Goal: Task Accomplishment & Management: Complete application form

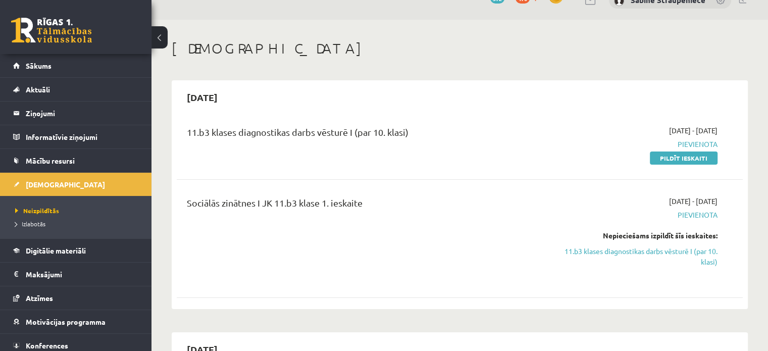
scroll to position [31, 0]
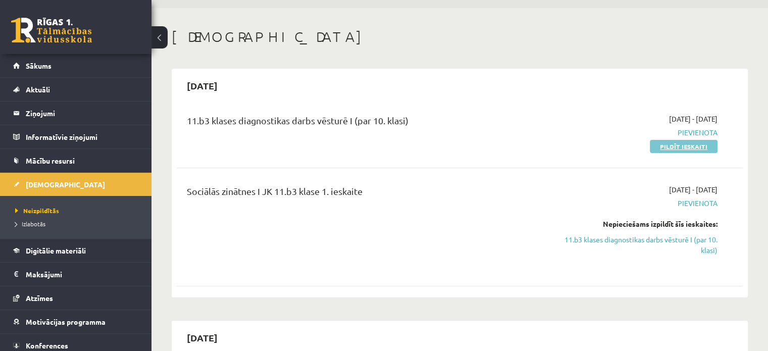
click at [693, 147] on link "Pildīt ieskaiti" at bounding box center [684, 146] width 68 height 13
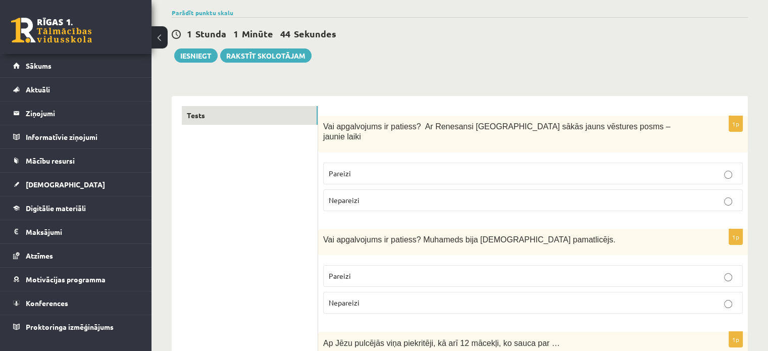
scroll to position [71, 0]
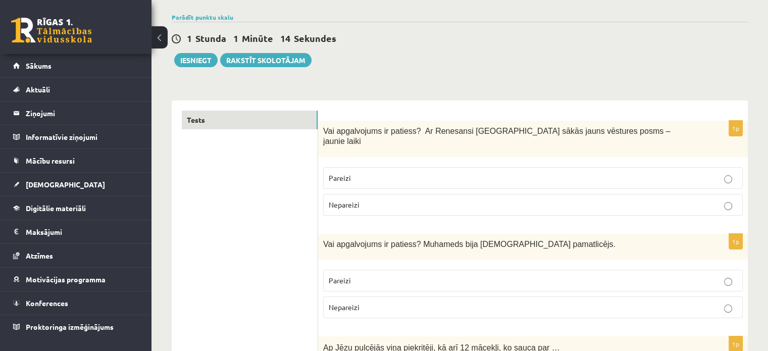
click at [378, 173] on p "Pareizi" at bounding box center [533, 178] width 408 height 11
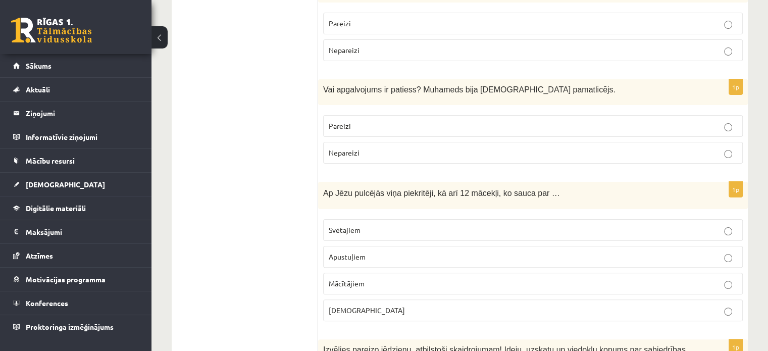
scroll to position [244, 0]
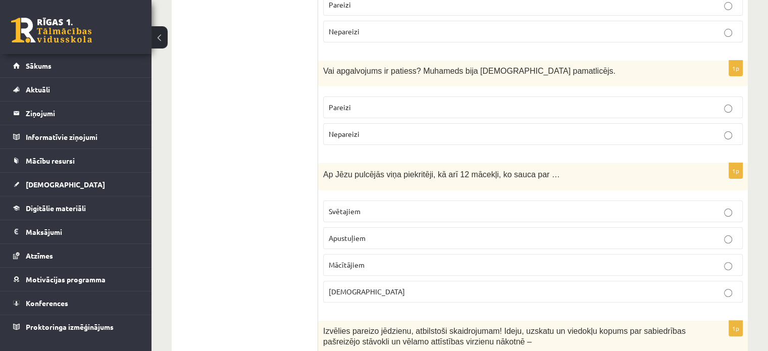
click at [366, 102] on p "Pareizi" at bounding box center [533, 107] width 408 height 11
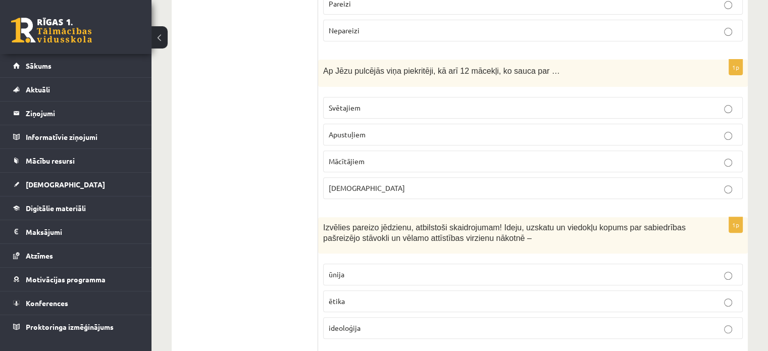
scroll to position [356, 0]
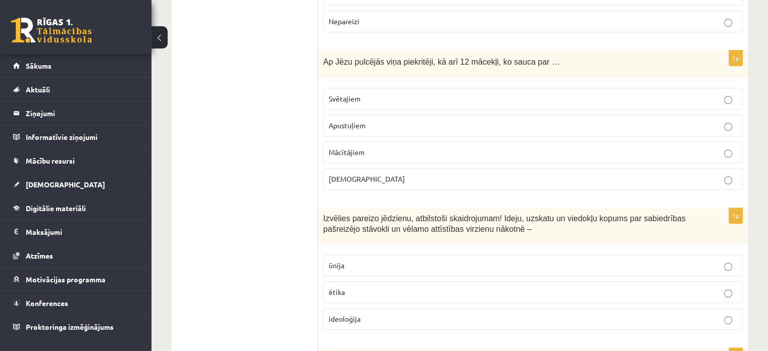
click at [358, 121] on span "Apustuļiem" at bounding box center [347, 125] width 37 height 9
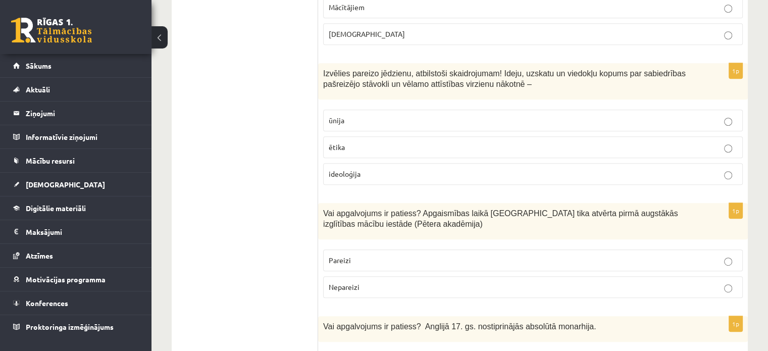
scroll to position [492, 0]
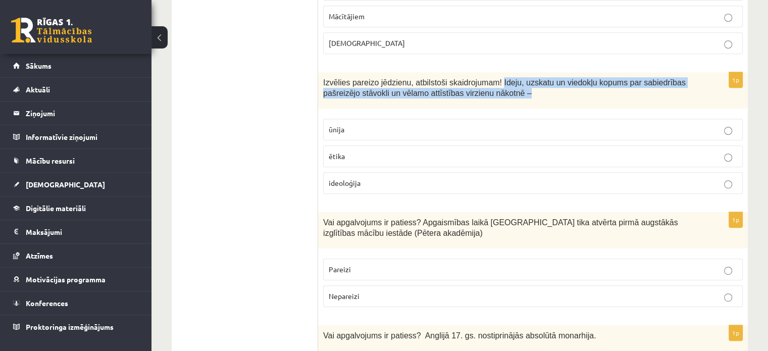
drag, startPoint x: 488, startPoint y: 70, endPoint x: 493, endPoint y: 83, distance: 13.8
click at [493, 83] on p "Izvēlies pareizo jēdzienu, atbilstoši skaidrojumam! Ideju, uzskatu un viedokļu …" at bounding box center [507, 87] width 369 height 21
copy span "Ideju, uzskatu un viedokļu kopums par sabiedrības pašreizējo stāvokli un vēlamo…"
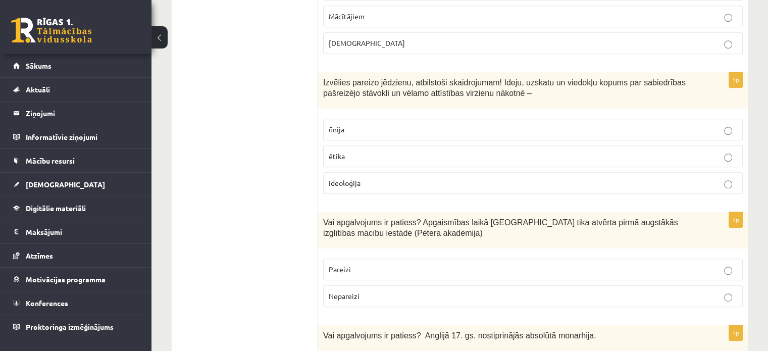
click at [409, 178] on p "ideoloģija" at bounding box center [533, 183] width 408 height 11
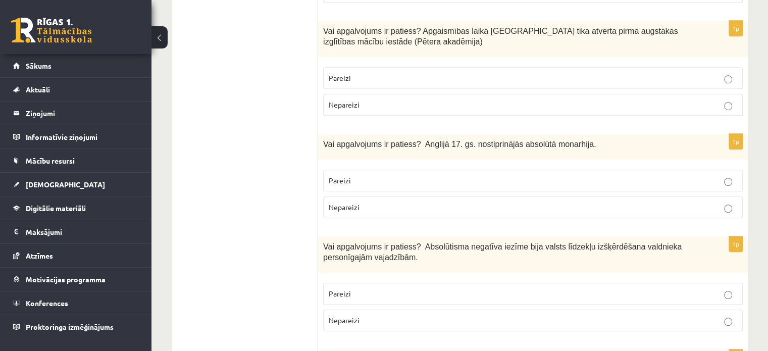
scroll to position [675, 0]
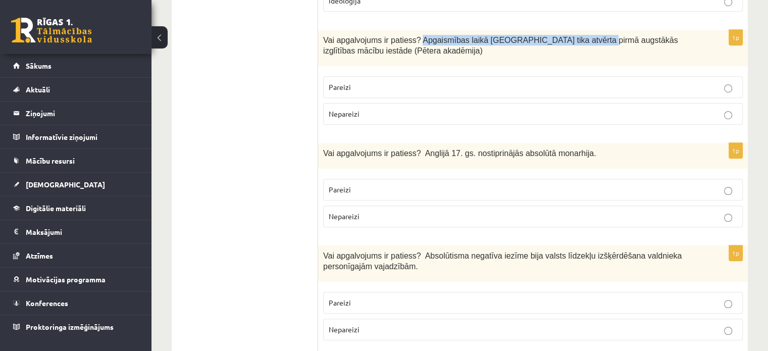
drag, startPoint x: 412, startPoint y: 25, endPoint x: 580, endPoint y: 26, distance: 167.1
click at [580, 36] on span "Vai apgalvojums ir patiess? Apgaismības laikā Jelgavā tika atvērta pirmā augstā…" at bounding box center [500, 45] width 355 height 19
click at [457, 36] on span "Vai apgalvojums ir patiess? Apgaismības laikā Jelgavā tika atvērta pirmā augstā…" at bounding box center [500, 45] width 355 height 19
drag, startPoint x: 414, startPoint y: 26, endPoint x: 672, endPoint y: 29, distance: 258.0
click at [672, 35] on p "Vai apgalvojums ir patiess? Apgaismības laikā Jelgavā tika atvērta pirmā augstā…" at bounding box center [507, 45] width 369 height 21
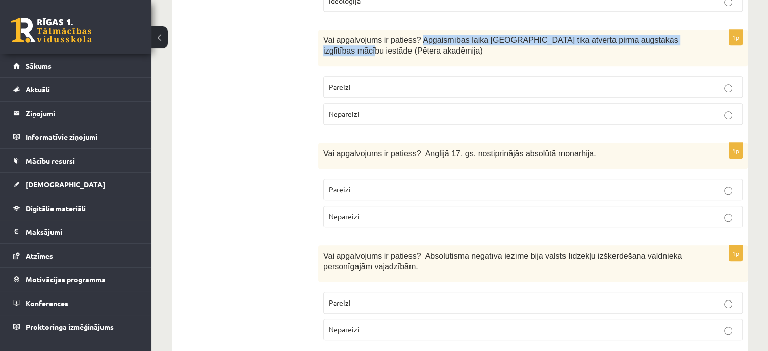
copy span "Apgaismības laikā Jelgavā tika atvērta pirmā augstākās izglītības mācību iestāde"
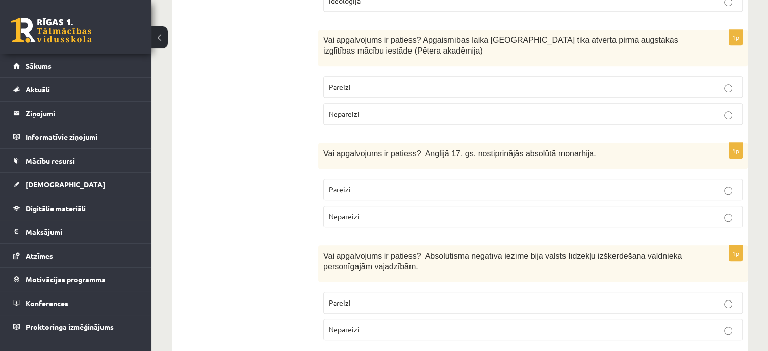
click at [380, 86] on fieldset "Pareizi Nepareizi" at bounding box center [533, 99] width 420 height 57
click at [376, 82] on p "Pareizi" at bounding box center [533, 87] width 408 height 11
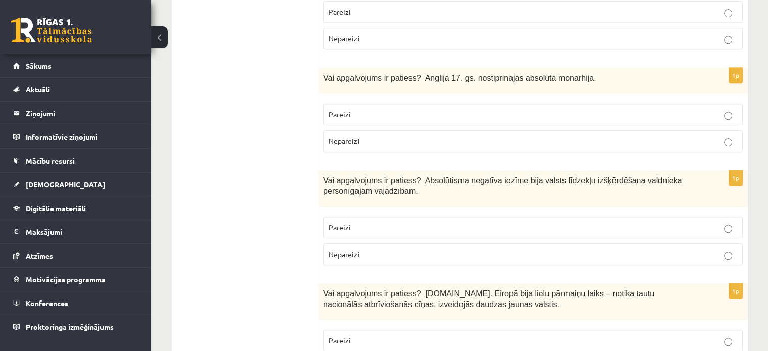
scroll to position [755, 0]
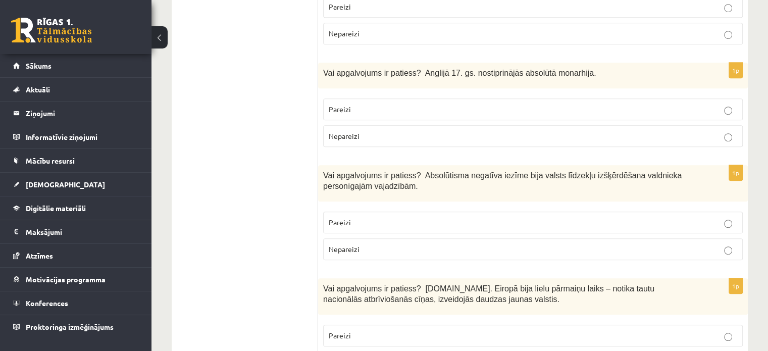
click at [396, 131] on p "Nepareizi" at bounding box center [533, 136] width 408 height 11
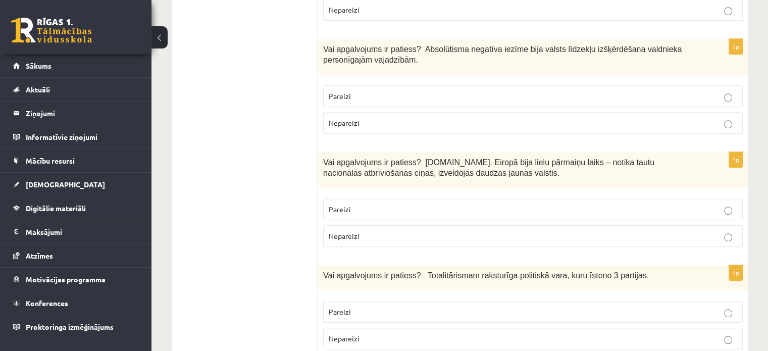
scroll to position [872, 0]
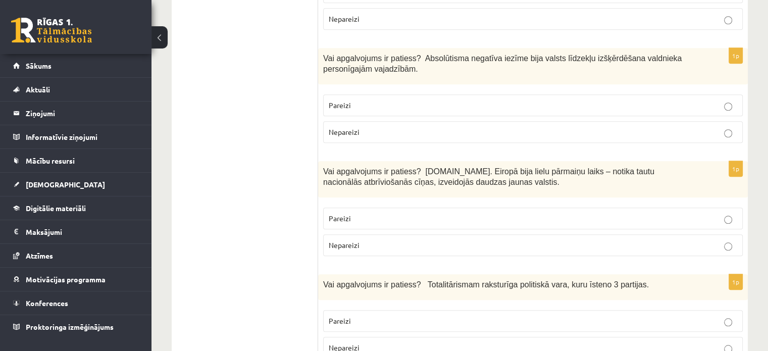
click at [428, 94] on label "Pareizi" at bounding box center [533, 105] width 420 height 22
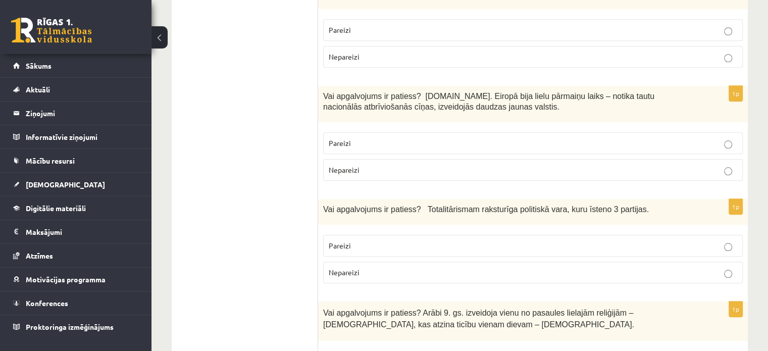
scroll to position [952, 0]
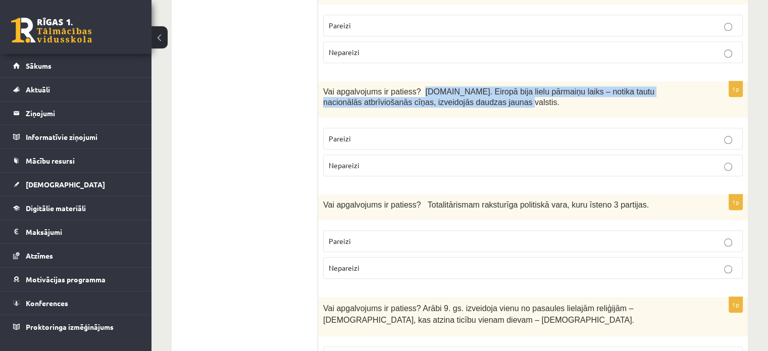
drag, startPoint x: 416, startPoint y: 74, endPoint x: 431, endPoint y: 90, distance: 22.1
click at [431, 90] on p "Vai apgalvojums ir patiess? 19.gs. Eiropā bija lielu pārmaiņu laiks – notika ta…" at bounding box center [507, 96] width 369 height 21
copy span "19.gs. Eiropā bija lielu pārmaiņu laiks – notika tautu nacionālās atbrīviošanās…"
click at [431, 90] on p "Vai apgalvojums ir patiess? 19.gs. Eiropā bija lielu pārmaiņu laiks – notika ta…" at bounding box center [507, 96] width 369 height 21
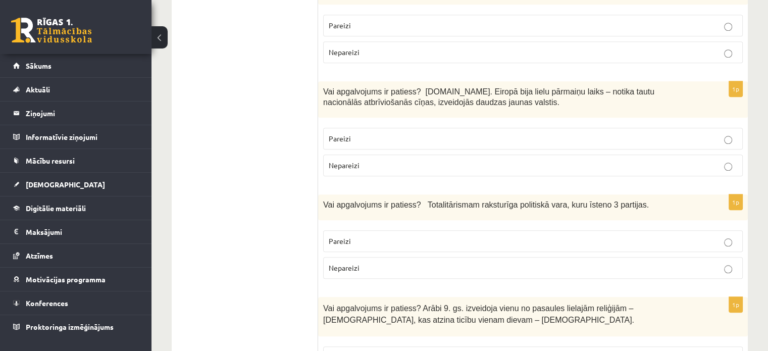
click at [402, 128] on label "Pareizi" at bounding box center [533, 139] width 420 height 22
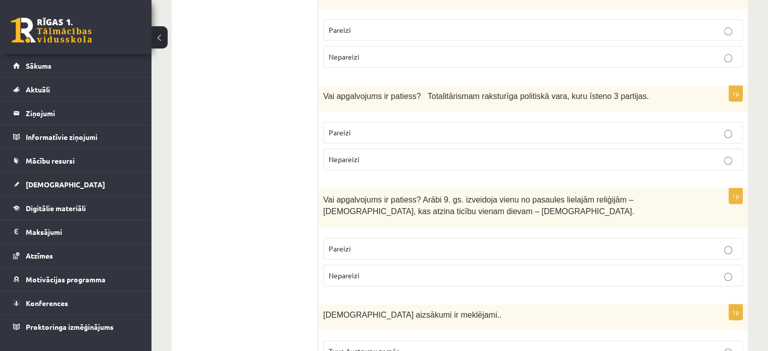
scroll to position [1064, 0]
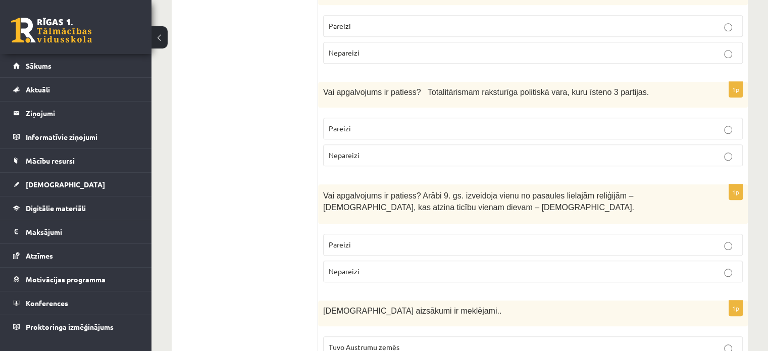
click at [462, 150] on p "Nepareizi" at bounding box center [533, 155] width 408 height 11
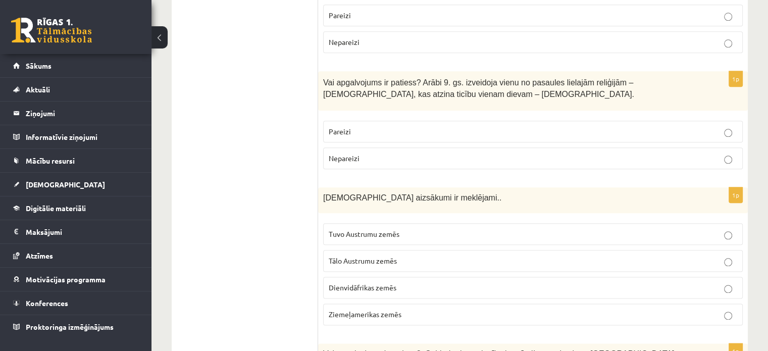
scroll to position [1182, 0]
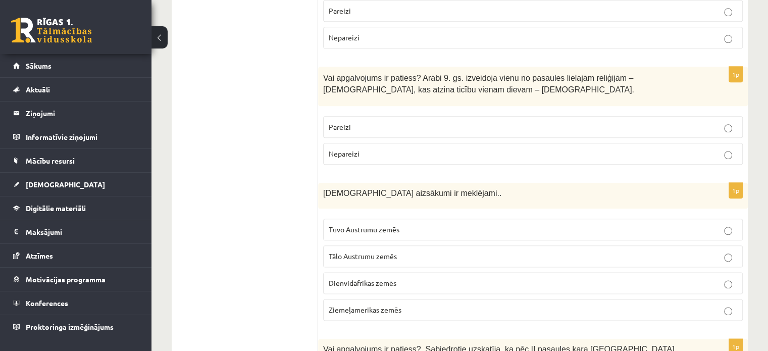
click at [347, 145] on label "Nepareizi" at bounding box center [533, 154] width 420 height 22
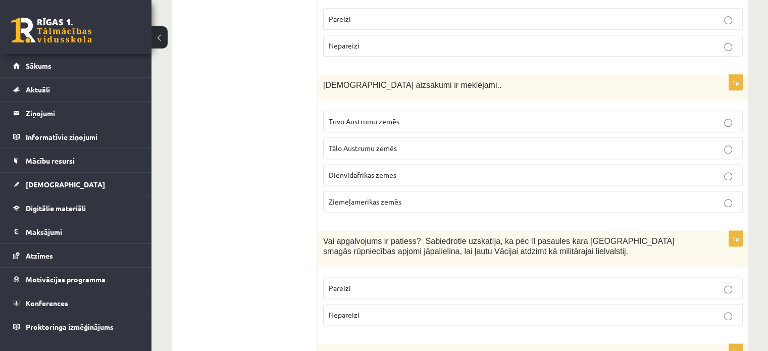
scroll to position [1295, 0]
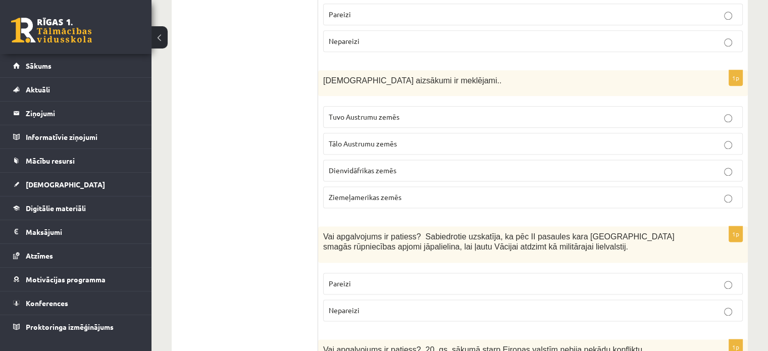
click at [511, 112] on p "Tuvo Austrumu zemēs" at bounding box center [533, 117] width 408 height 11
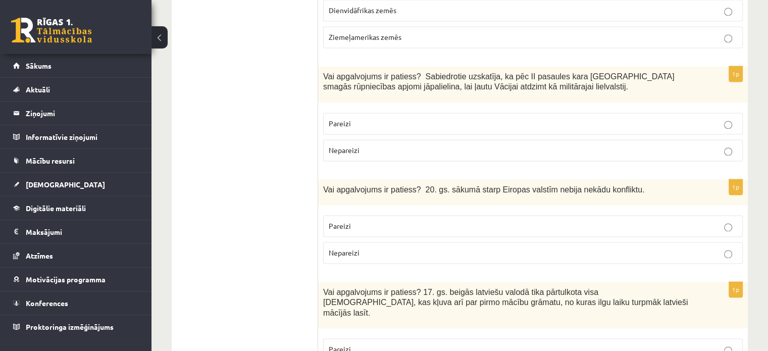
scroll to position [1450, 0]
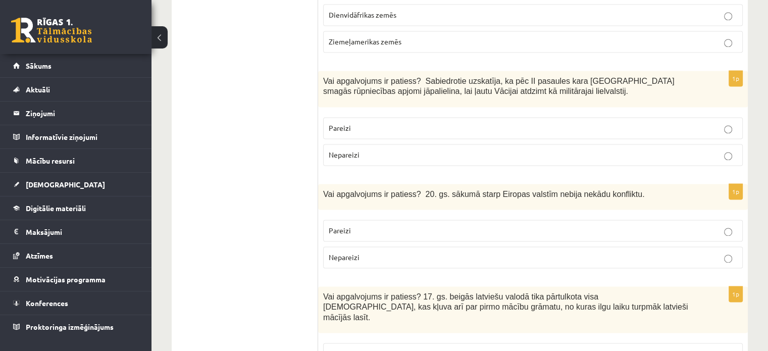
click at [367, 246] on label "Nepareizi" at bounding box center [533, 257] width 420 height 22
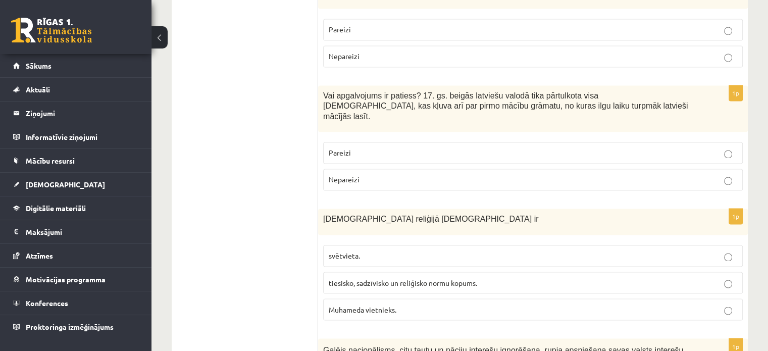
scroll to position [1642, 0]
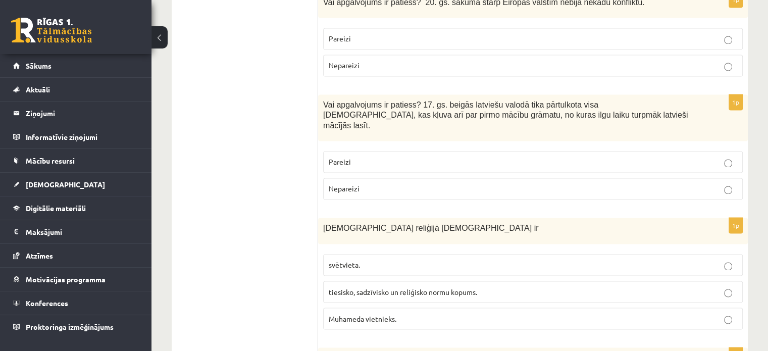
click at [387, 157] on p "Pareizi" at bounding box center [533, 162] width 408 height 11
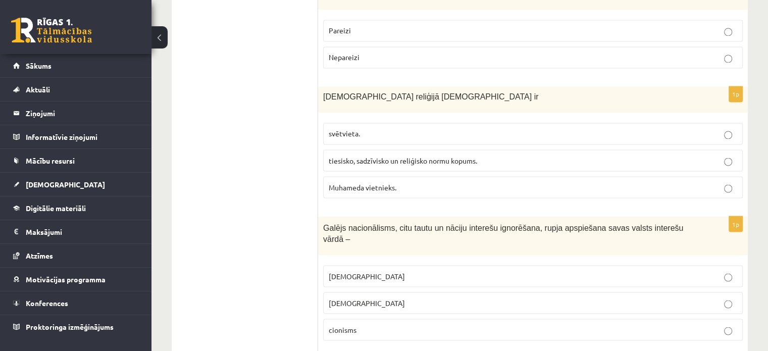
scroll to position [1768, 0]
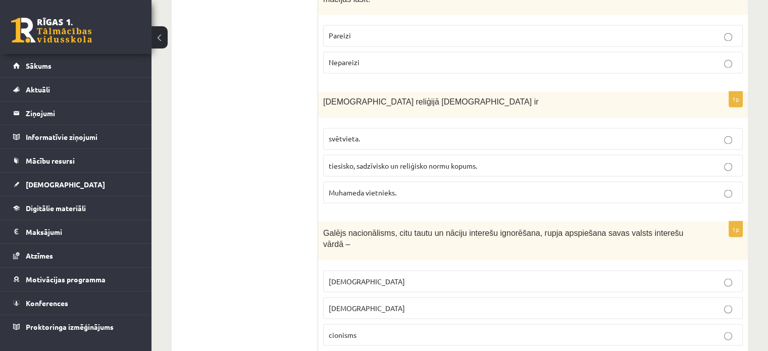
click at [374, 161] on span "tiesisko, sadzīvisko un reliģisko normu kopums." at bounding box center [403, 165] width 148 height 9
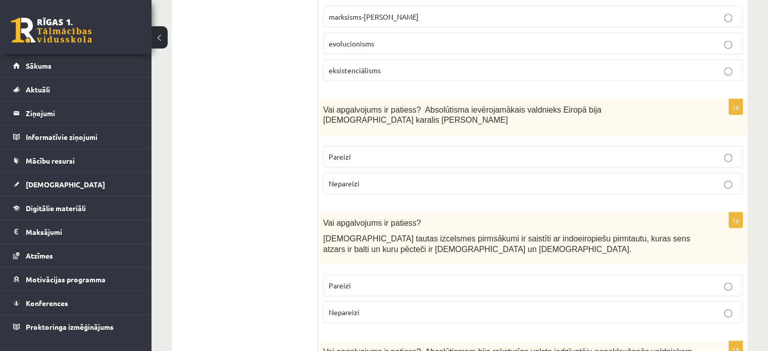
scroll to position [2279, 0]
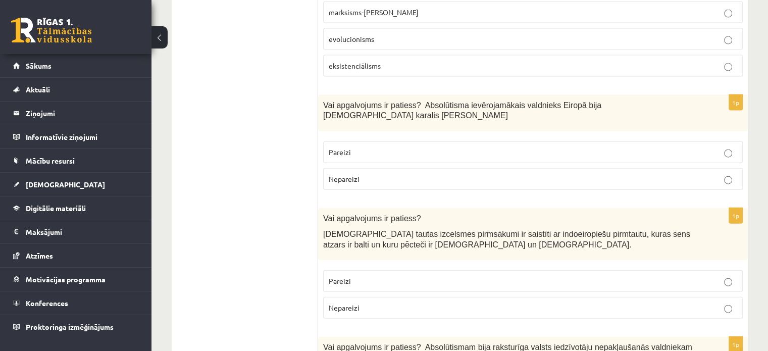
click at [705, 141] on label "Pareizi" at bounding box center [533, 152] width 420 height 22
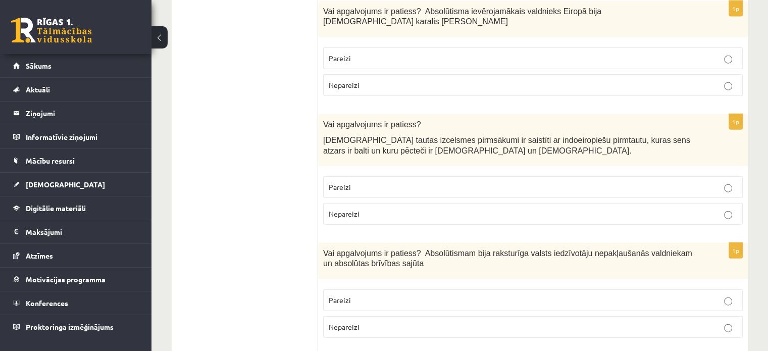
scroll to position [2359, 0]
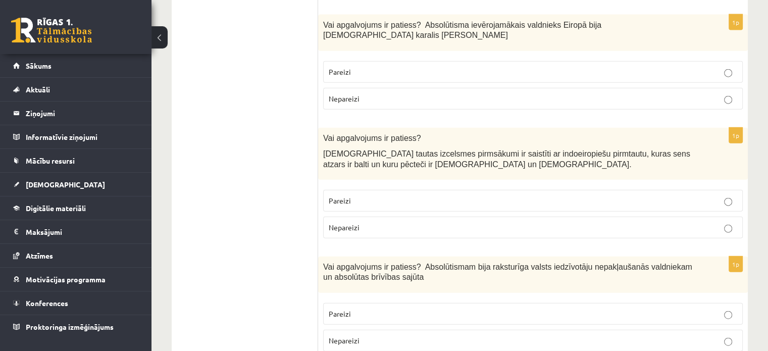
click at [388, 195] on p "Pareizi" at bounding box center [533, 200] width 408 height 11
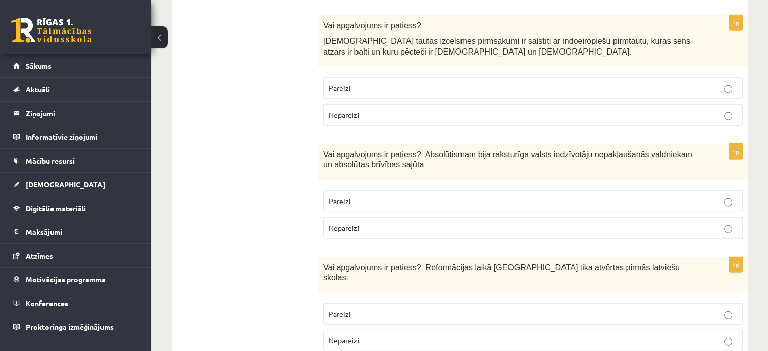
scroll to position [2477, 0]
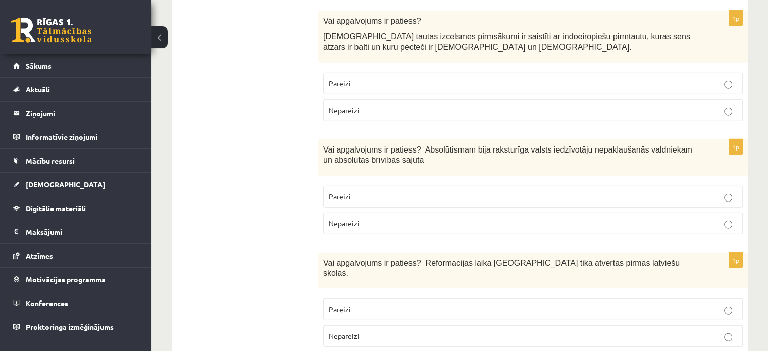
click at [480, 213] on label "Nepareizi" at bounding box center [533, 224] width 420 height 22
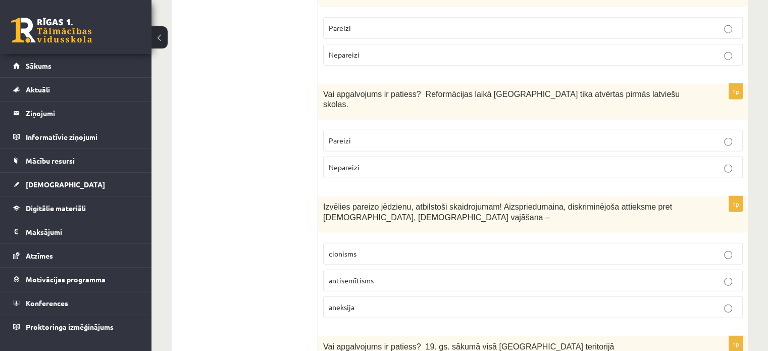
scroll to position [2654, 0]
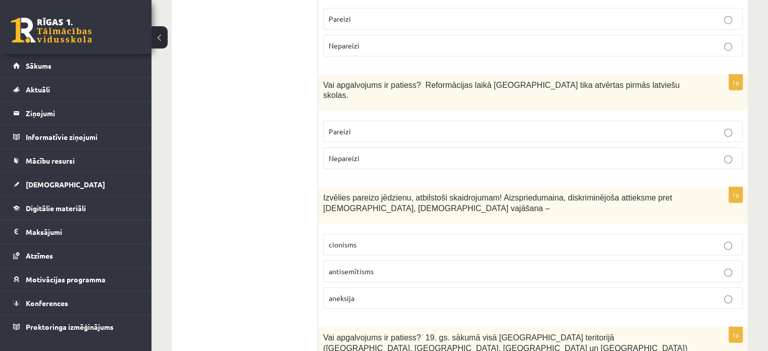
click at [600, 126] on p "Pareizi" at bounding box center [533, 131] width 408 height 11
click at [428, 266] on p "antisemītisms" at bounding box center [533, 271] width 408 height 11
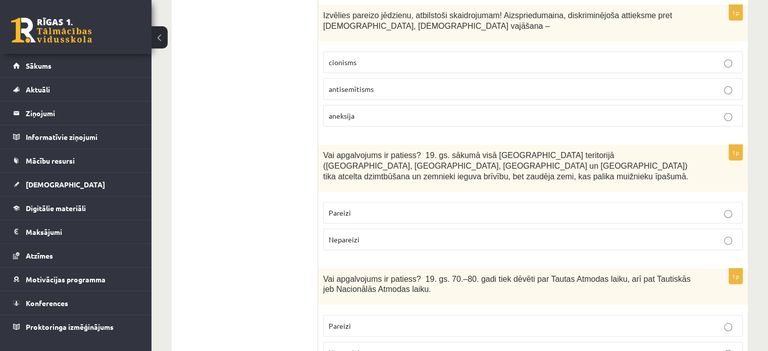
scroll to position [2860, 0]
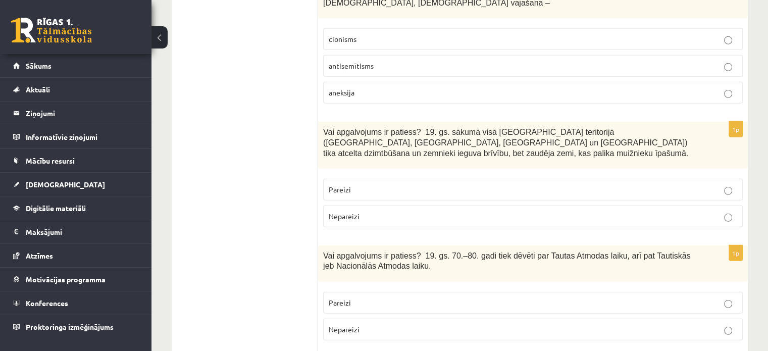
click at [430, 211] on p "Nepareizi" at bounding box center [533, 216] width 408 height 11
click at [559, 292] on label "Pareizi" at bounding box center [533, 303] width 420 height 22
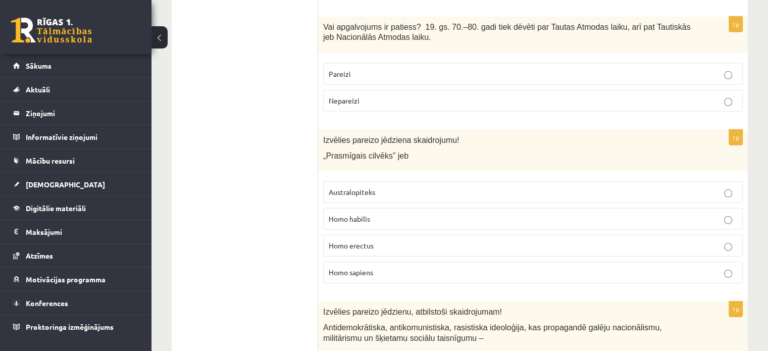
scroll to position [3093, 0]
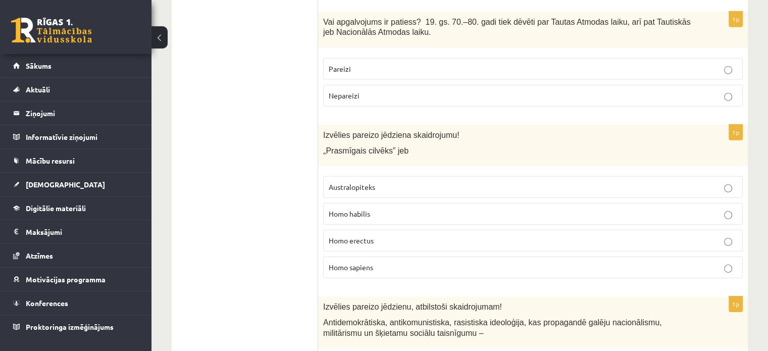
click at [396, 209] on p "Homo habilis" at bounding box center [533, 214] width 408 height 11
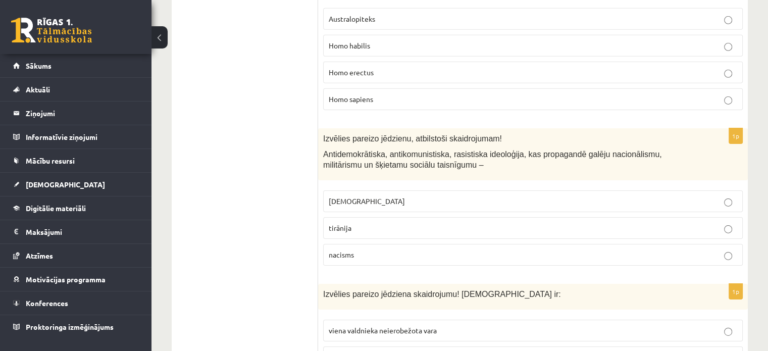
scroll to position [3266, 0]
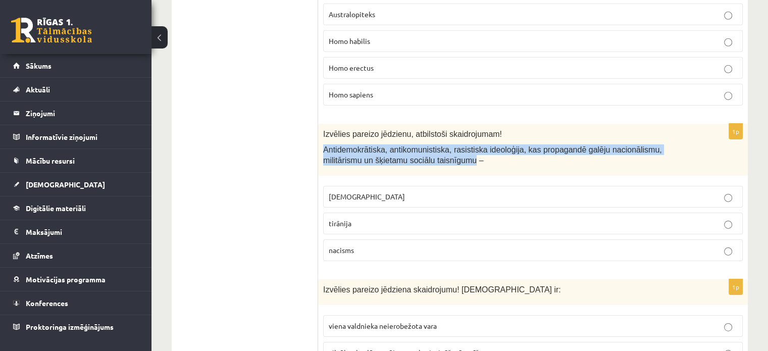
drag, startPoint x: 324, startPoint y: 61, endPoint x: 414, endPoint y: 76, distance: 91.1
click at [414, 145] on span "Antidemokrātiska, antikomunistiska, rasistiska ideoloģija, kas propagandē galēj…" at bounding box center [492, 154] width 339 height 19
copy span "Antidemokrātiska, antikomunistiska, rasistiska ideoloģija, kas propagandē galēj…"
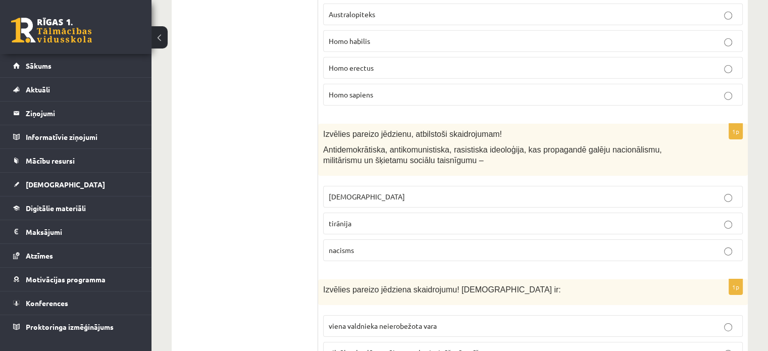
click at [384, 245] on p "nacisms" at bounding box center [533, 250] width 408 height 11
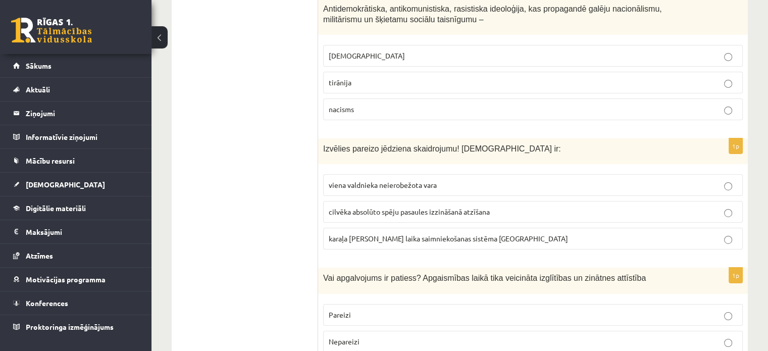
scroll to position [3425, 0]
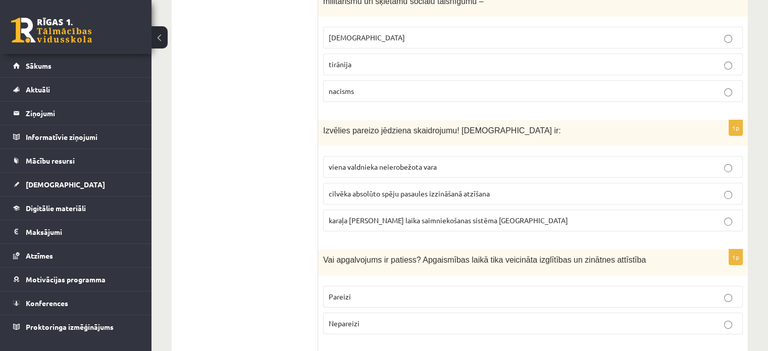
click at [355, 162] on span "viena valdnieka neierobežota vara" at bounding box center [383, 166] width 108 height 9
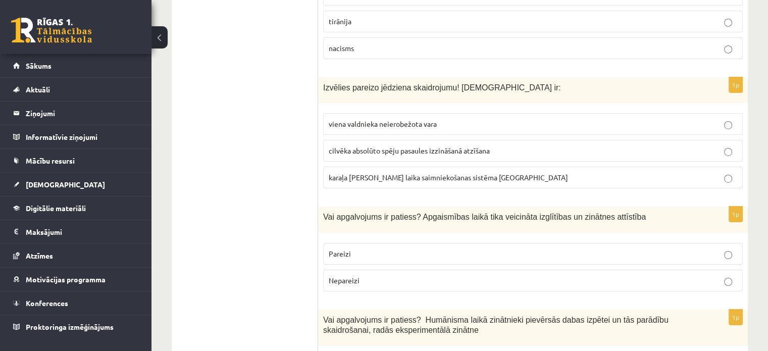
scroll to position [3470, 0]
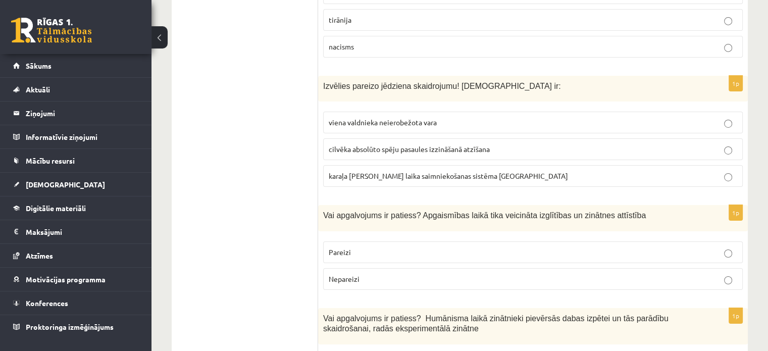
click at [467, 241] on label "Pareizi" at bounding box center [533, 252] width 420 height 22
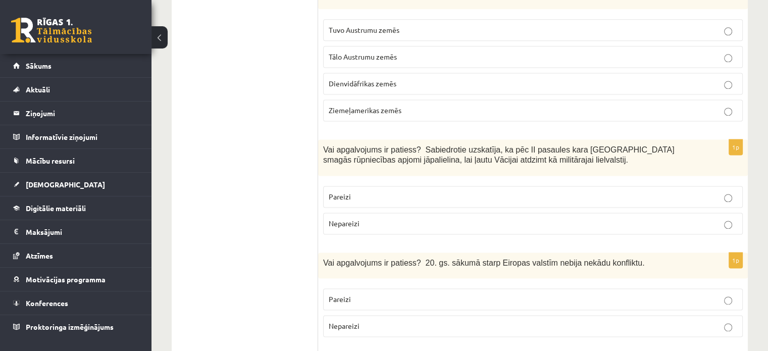
scroll to position [1386, 0]
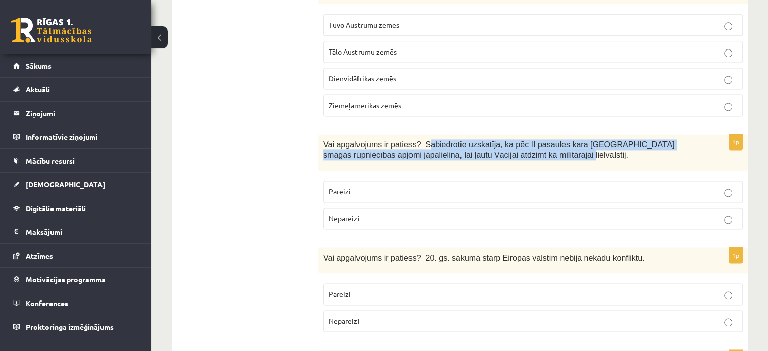
drag, startPoint x: 416, startPoint y: 123, endPoint x: 511, endPoint y: 142, distance: 96.9
click at [511, 142] on span "Vai apgalvojums ir patiess? Sabiedrotie uzskatīja, ka pēc II pasaules kara Vāci…" at bounding box center [498, 149] width 351 height 19
copy span "abiedrotie uzskatīja, ka pēc II pasaules kara Vācijā smagās rūpniecības apjomi …"
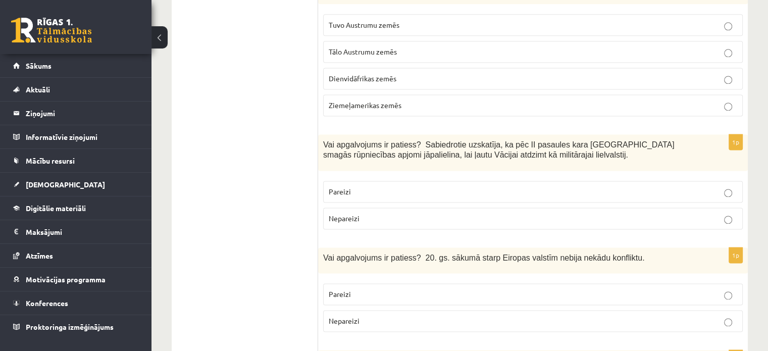
click at [392, 208] on label "Nepareizi" at bounding box center [533, 219] width 420 height 22
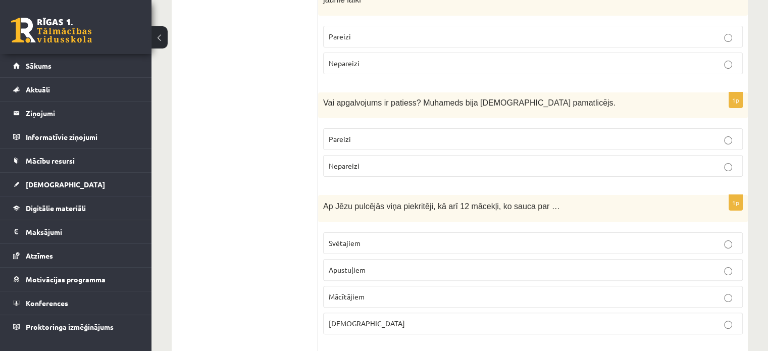
scroll to position [0, 0]
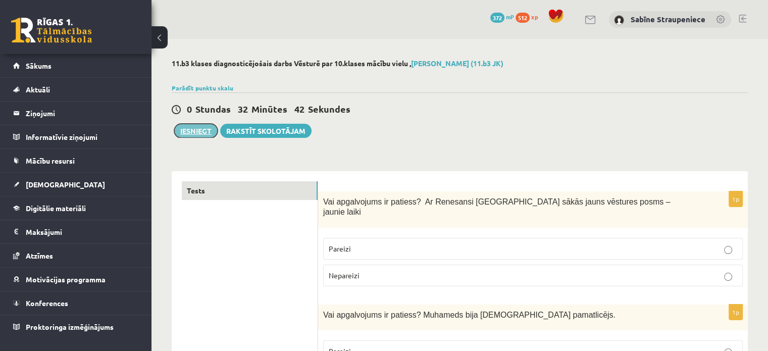
click at [204, 136] on button "Iesniegt" at bounding box center [195, 131] width 43 height 14
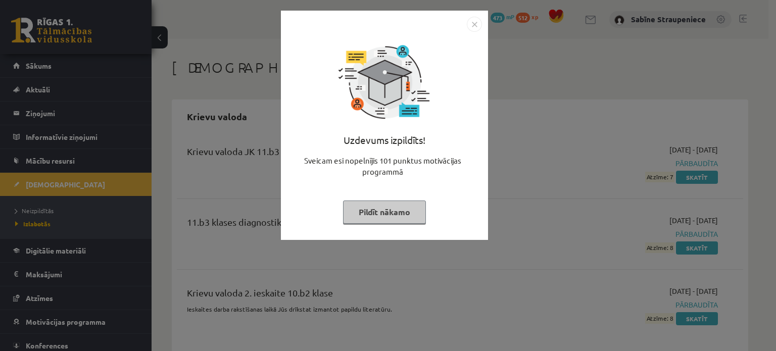
click at [403, 211] on button "Pildīt nākamo" at bounding box center [384, 211] width 83 height 23
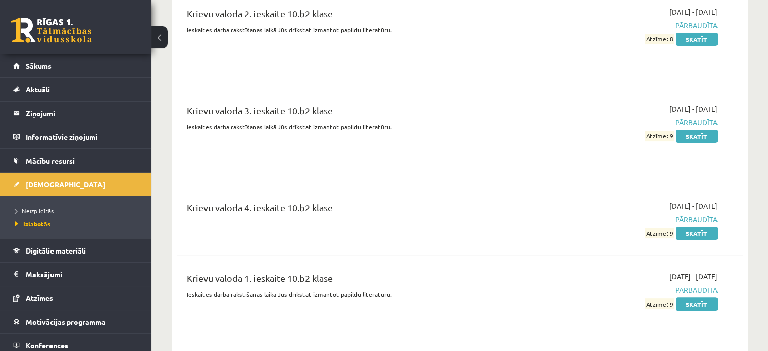
scroll to position [648, 0]
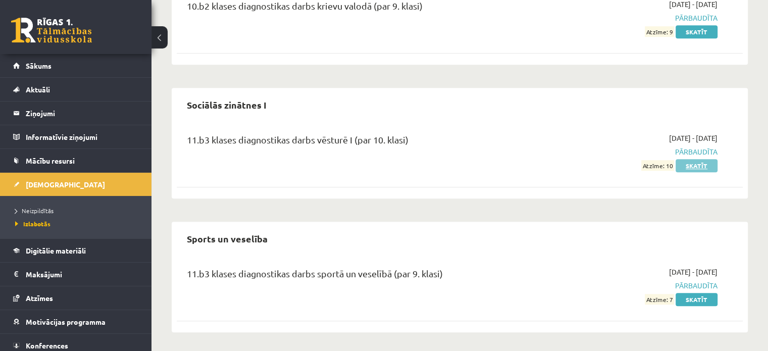
click at [695, 167] on link "Skatīt" at bounding box center [697, 165] width 42 height 13
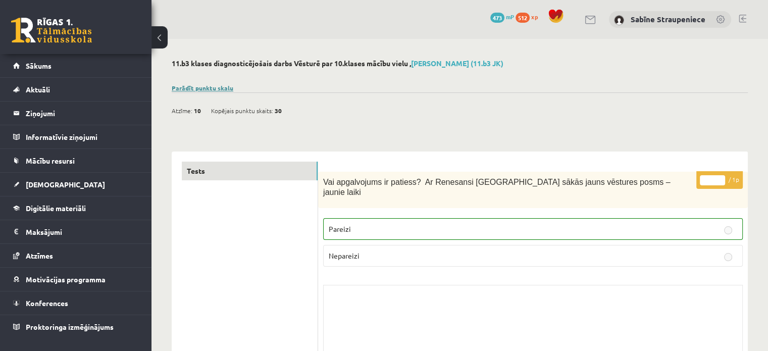
click at [227, 89] on link "Parādīt punktu skalu" at bounding box center [203, 88] width 62 height 8
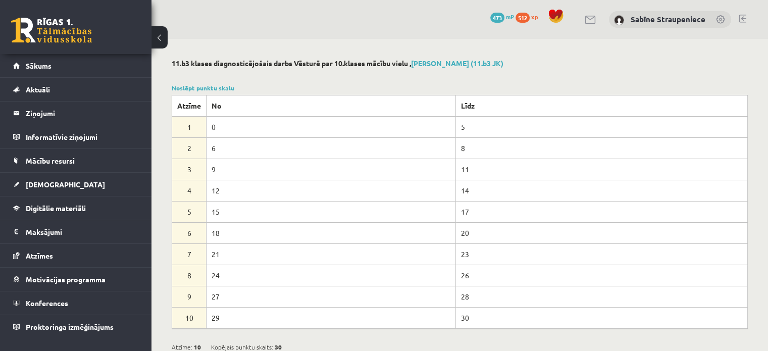
click at [590, 71] on div at bounding box center [460, 76] width 576 height 10
click at [48, 64] on span "Sākums" at bounding box center [39, 65] width 26 height 9
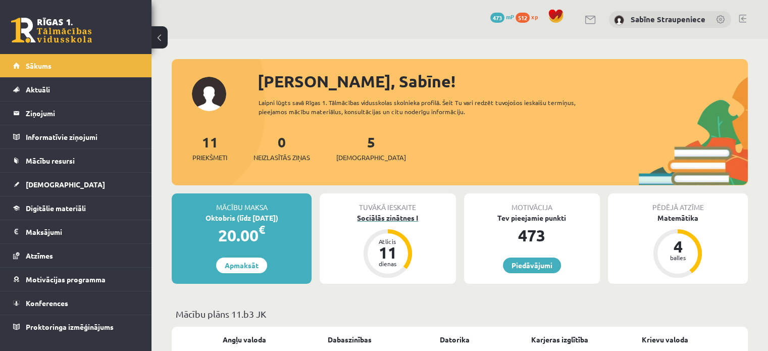
click at [398, 213] on div "Sociālās zinātnes I" at bounding box center [388, 218] width 136 height 11
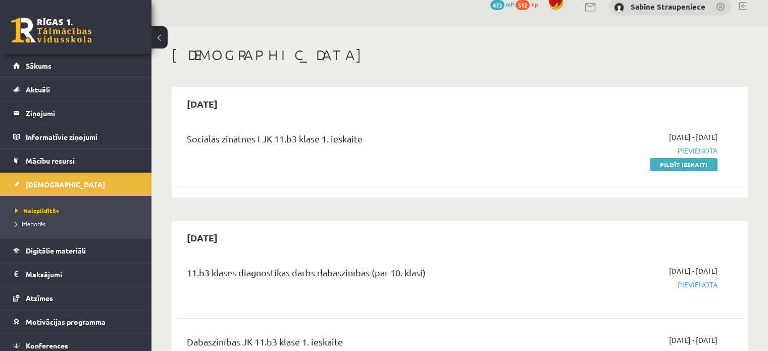
scroll to position [19, 0]
